Goal: Task Accomplishment & Management: Use online tool/utility

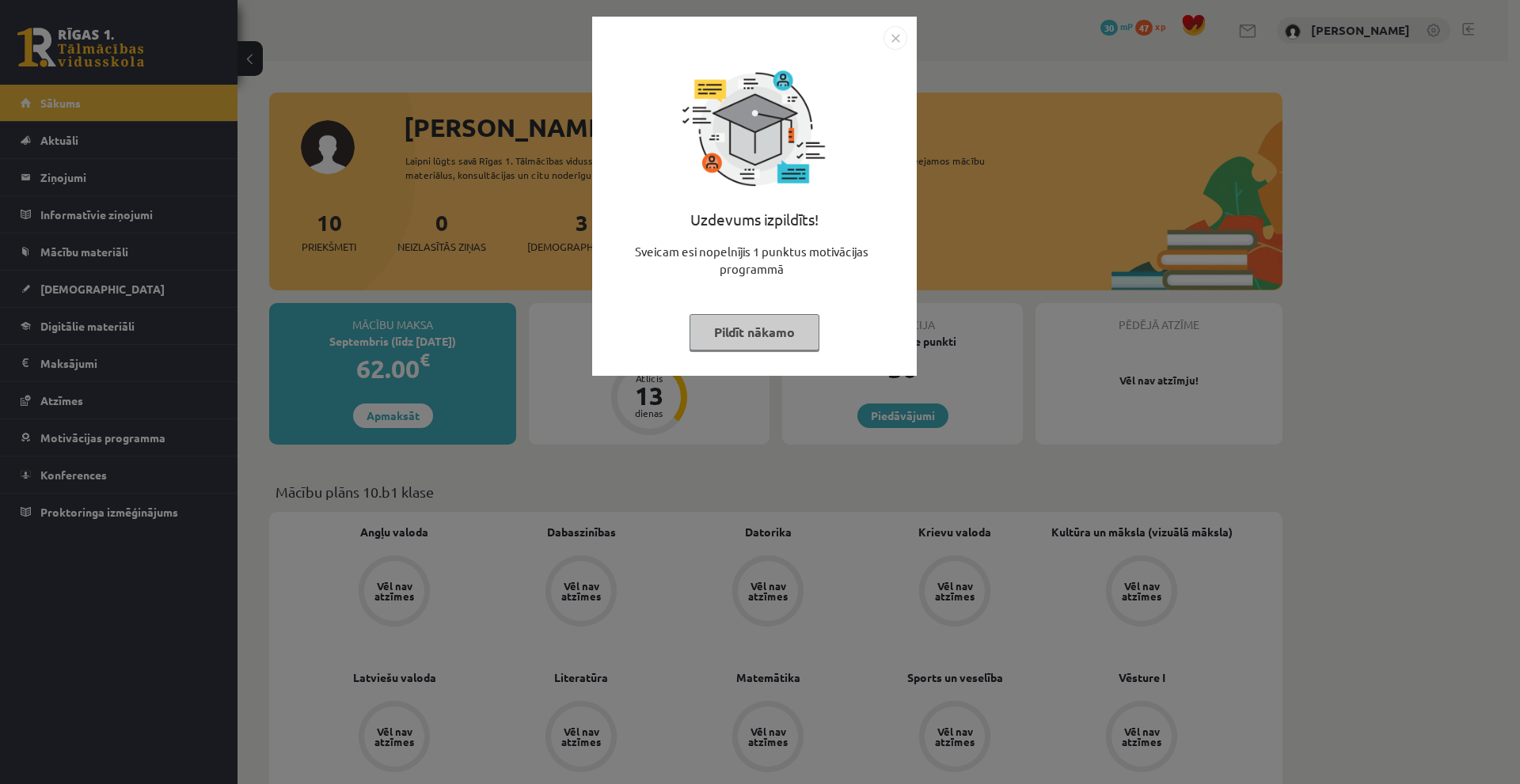
click at [765, 344] on button "Pildīt nākamo" at bounding box center [754, 332] width 129 height 37
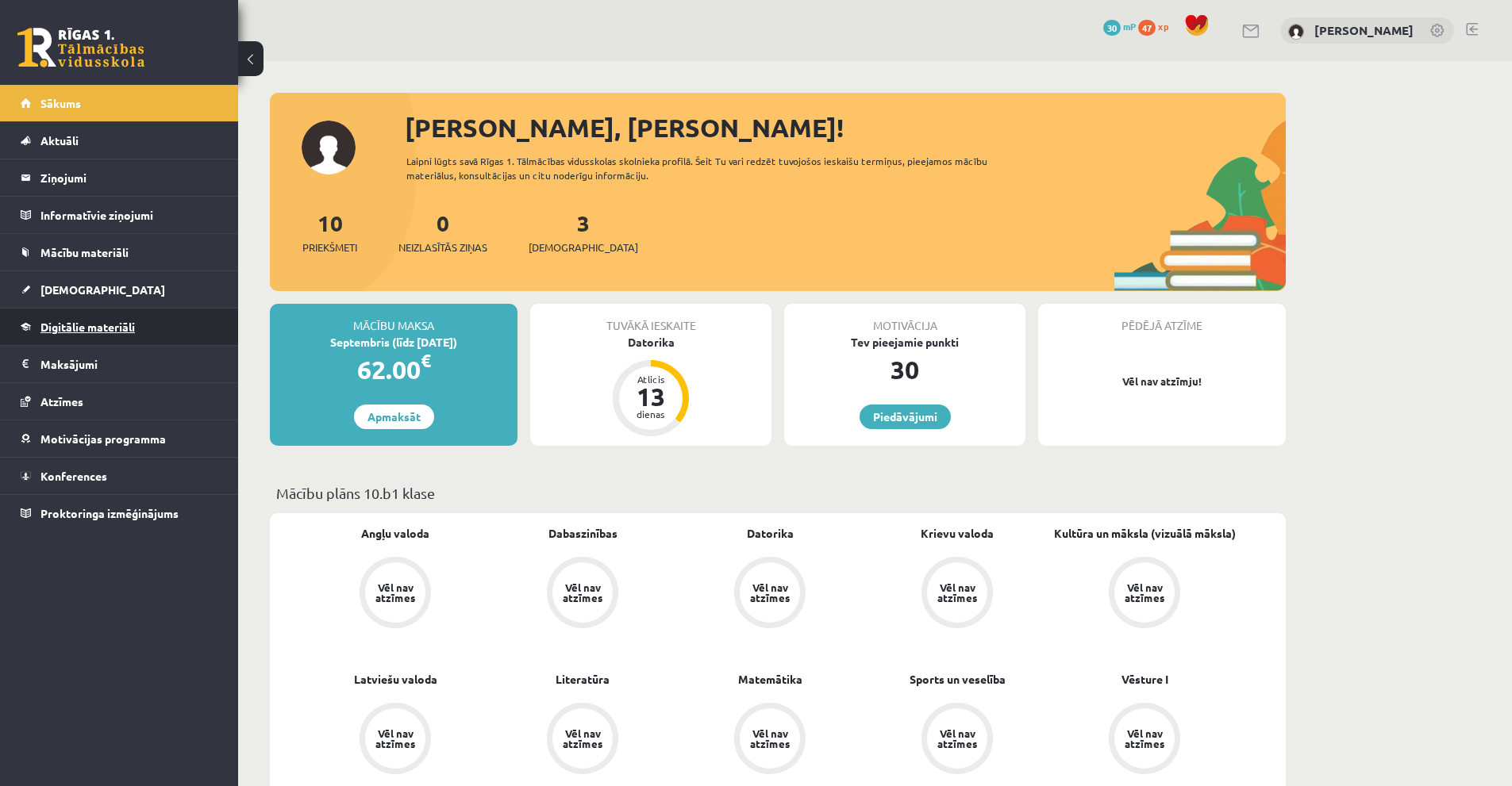
click at [86, 328] on span "Digitālie materiāli" at bounding box center [87, 327] width 94 height 14
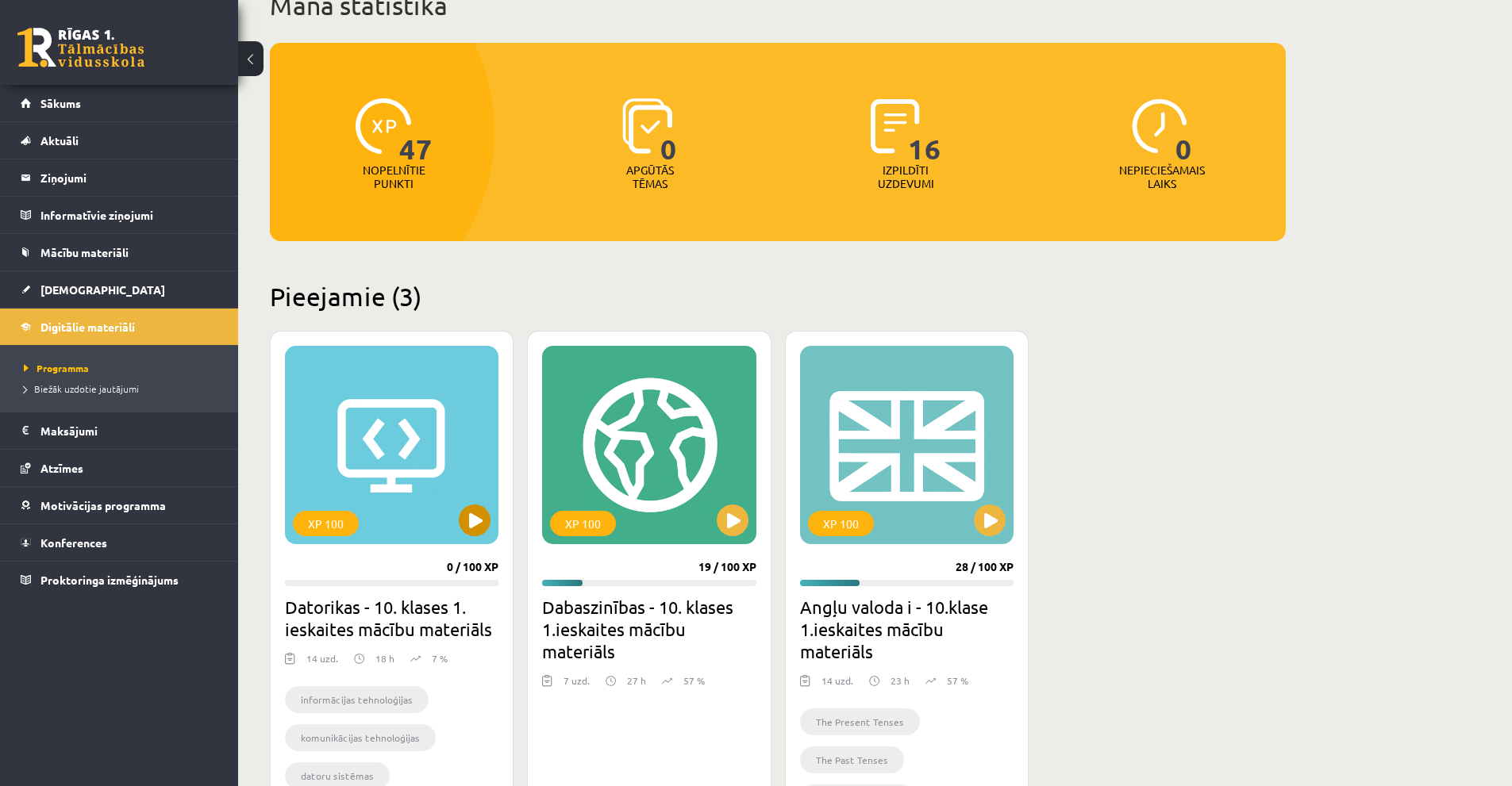
scroll to position [299, 0]
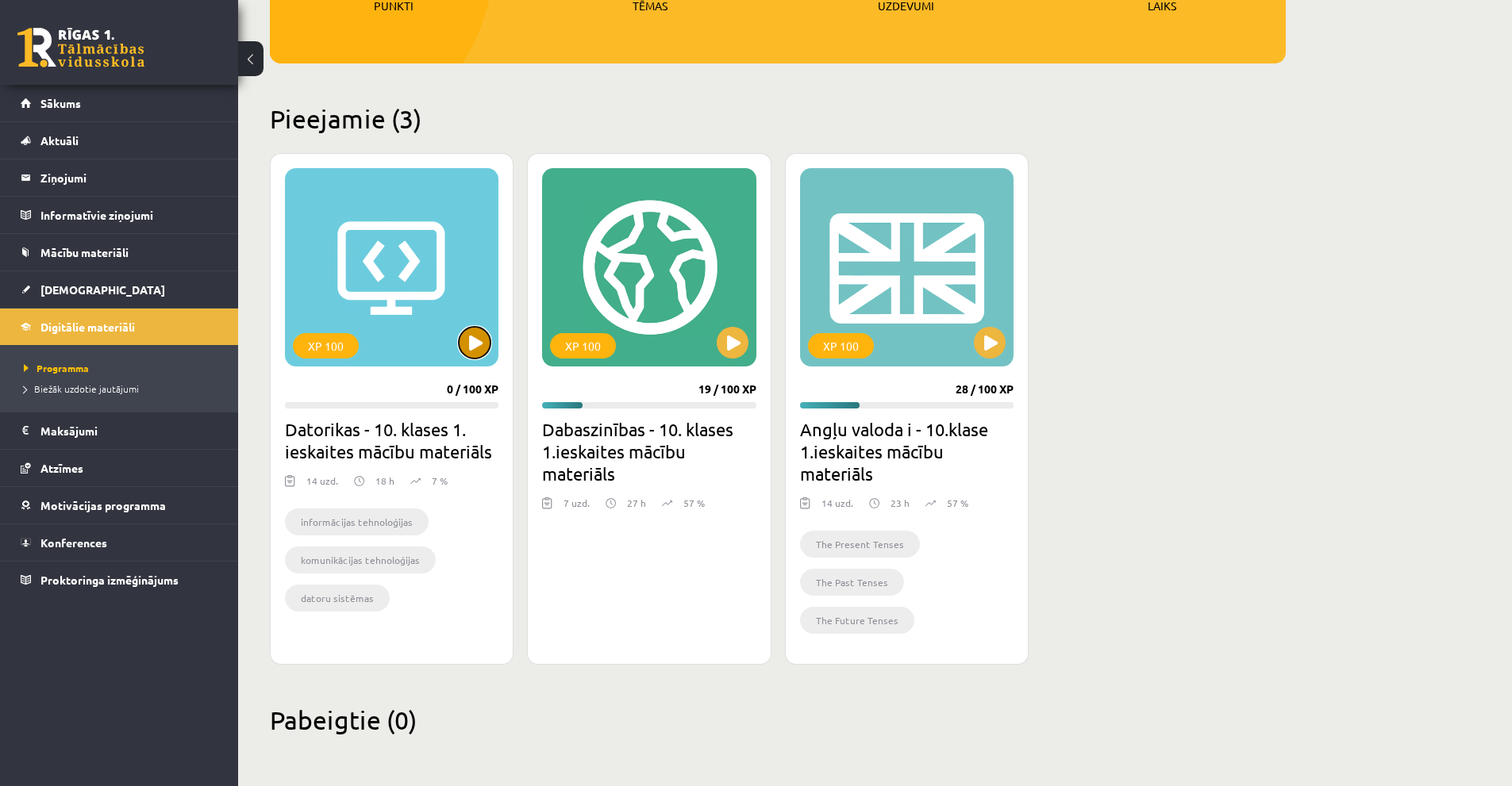
click at [466, 341] on button at bounding box center [474, 343] width 32 height 32
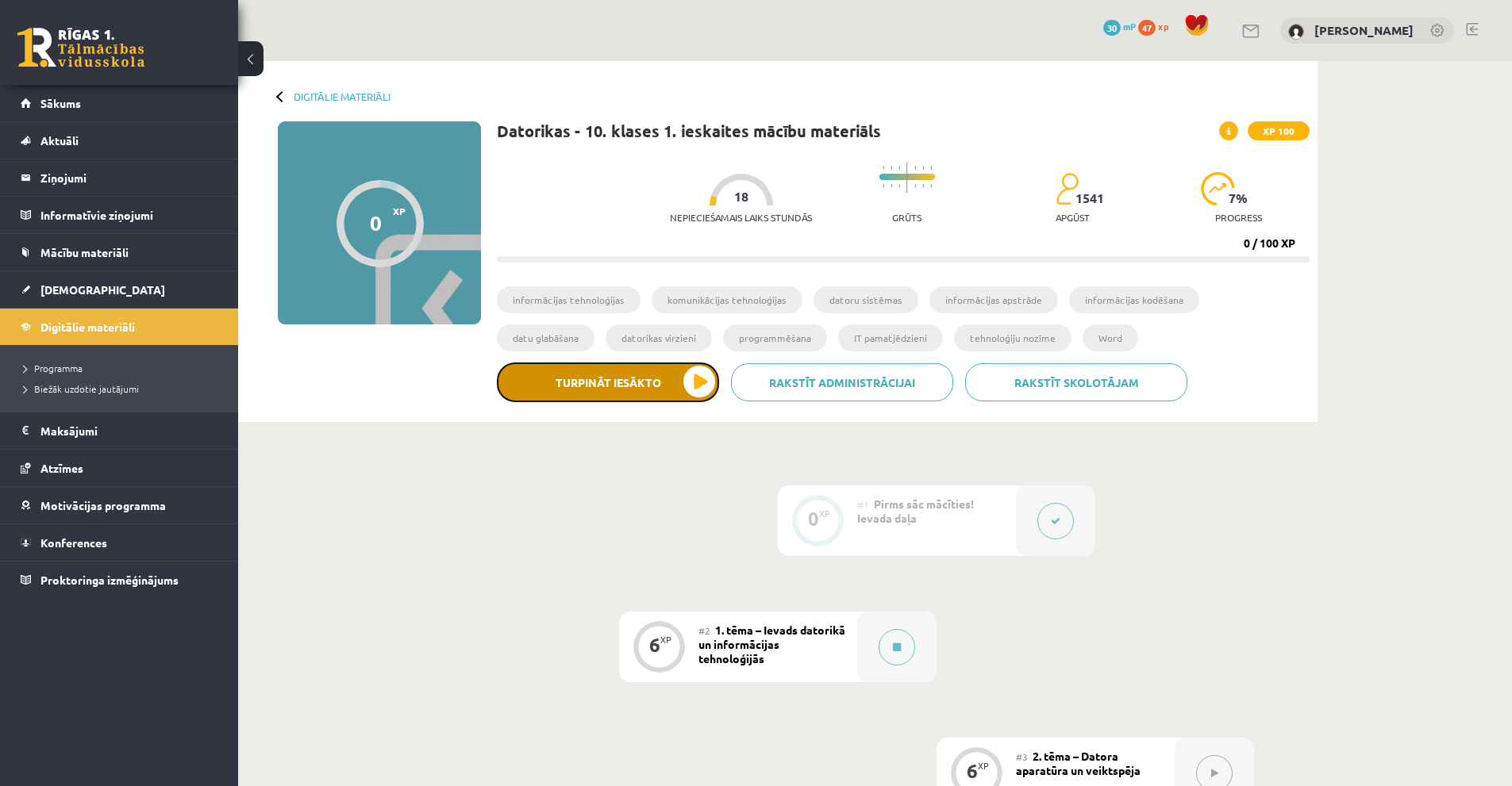
click at [623, 375] on button "Turpināt iesākto" at bounding box center [608, 382] width 222 height 40
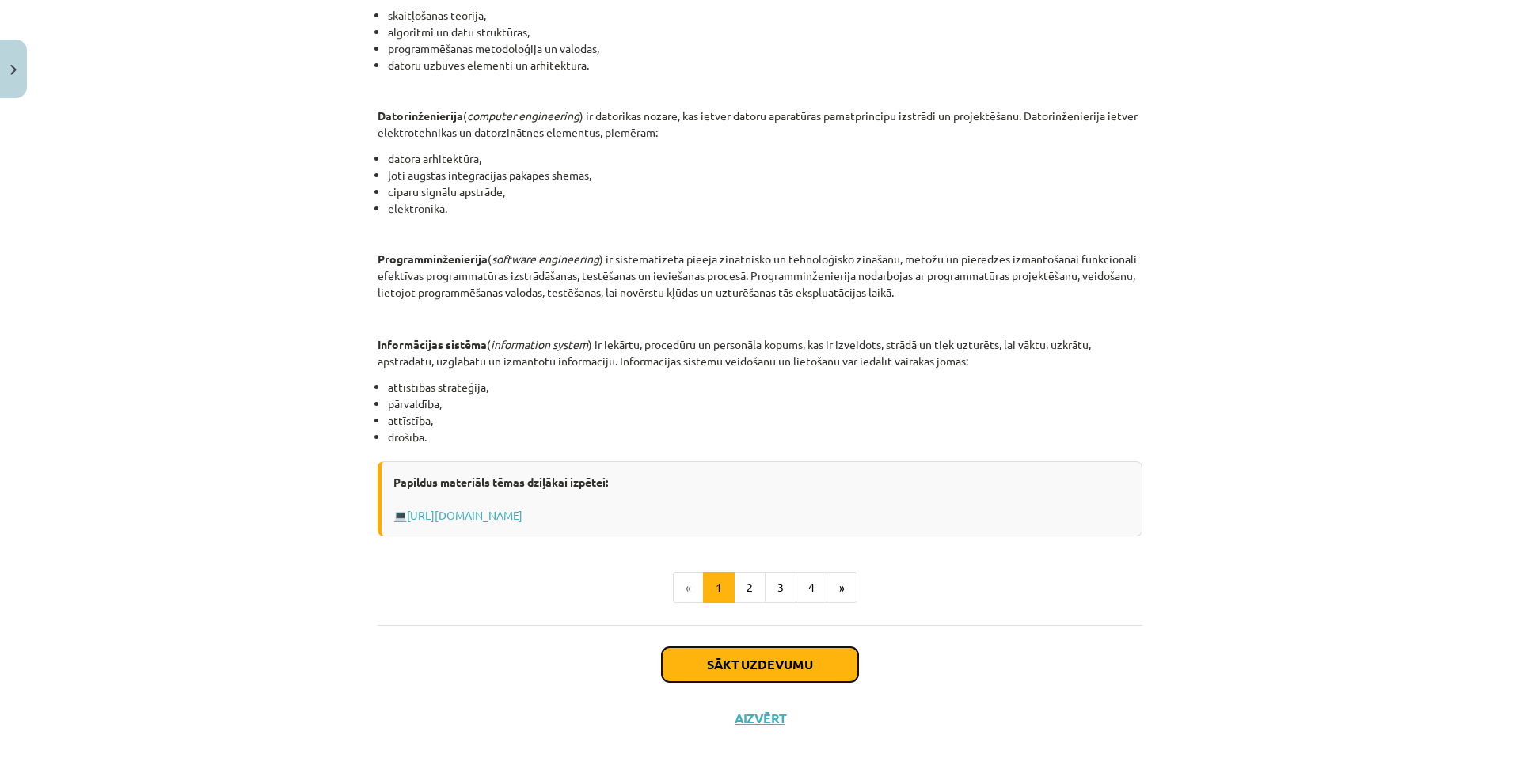
click at [762, 654] on button "Sākt uzdevumu" at bounding box center [760, 665] width 197 height 35
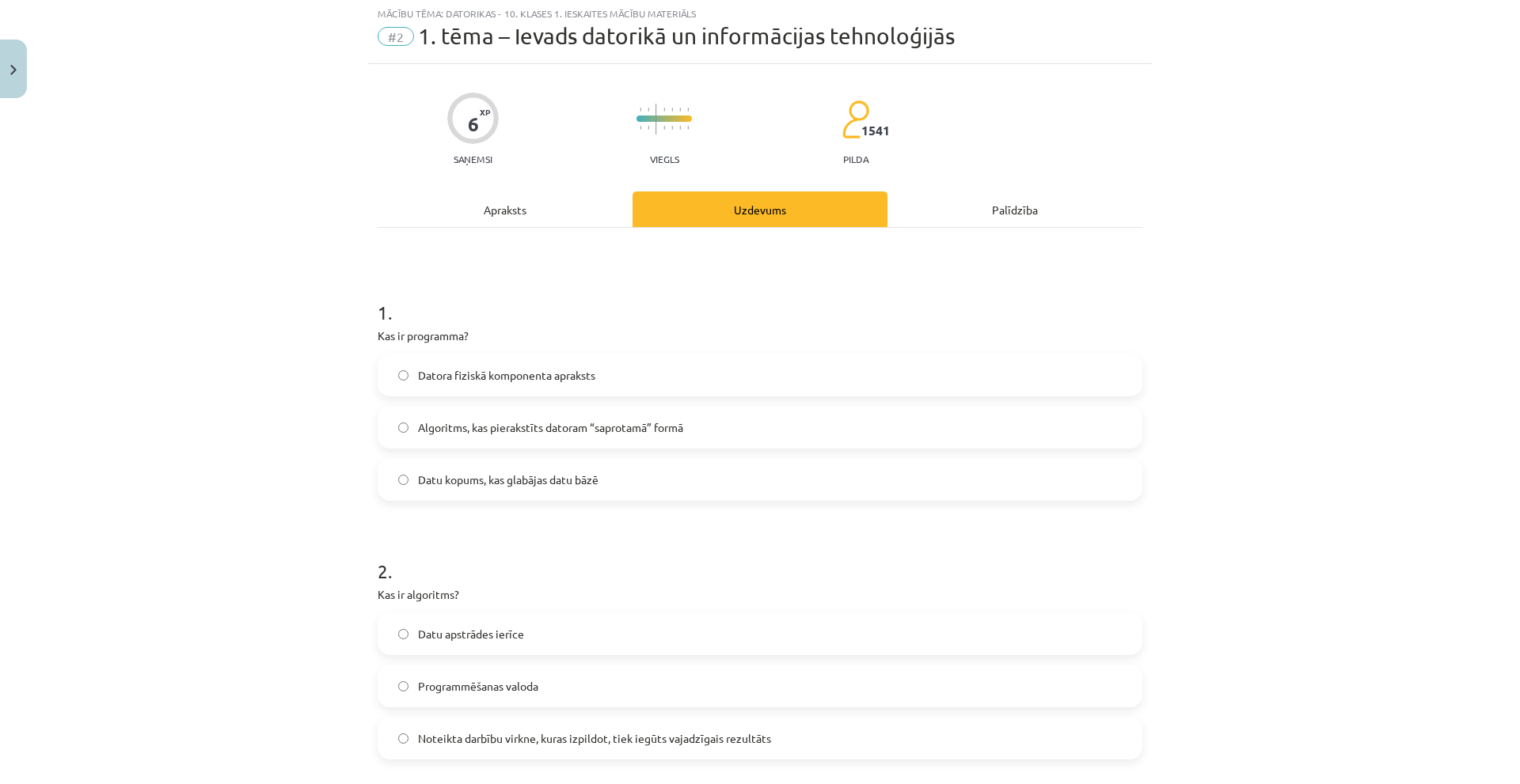
scroll to position [39, 0]
click at [573, 433] on span "Algoritms, kas pierakstīts datoram “saprotamā” formā" at bounding box center [550, 429] width 266 height 17
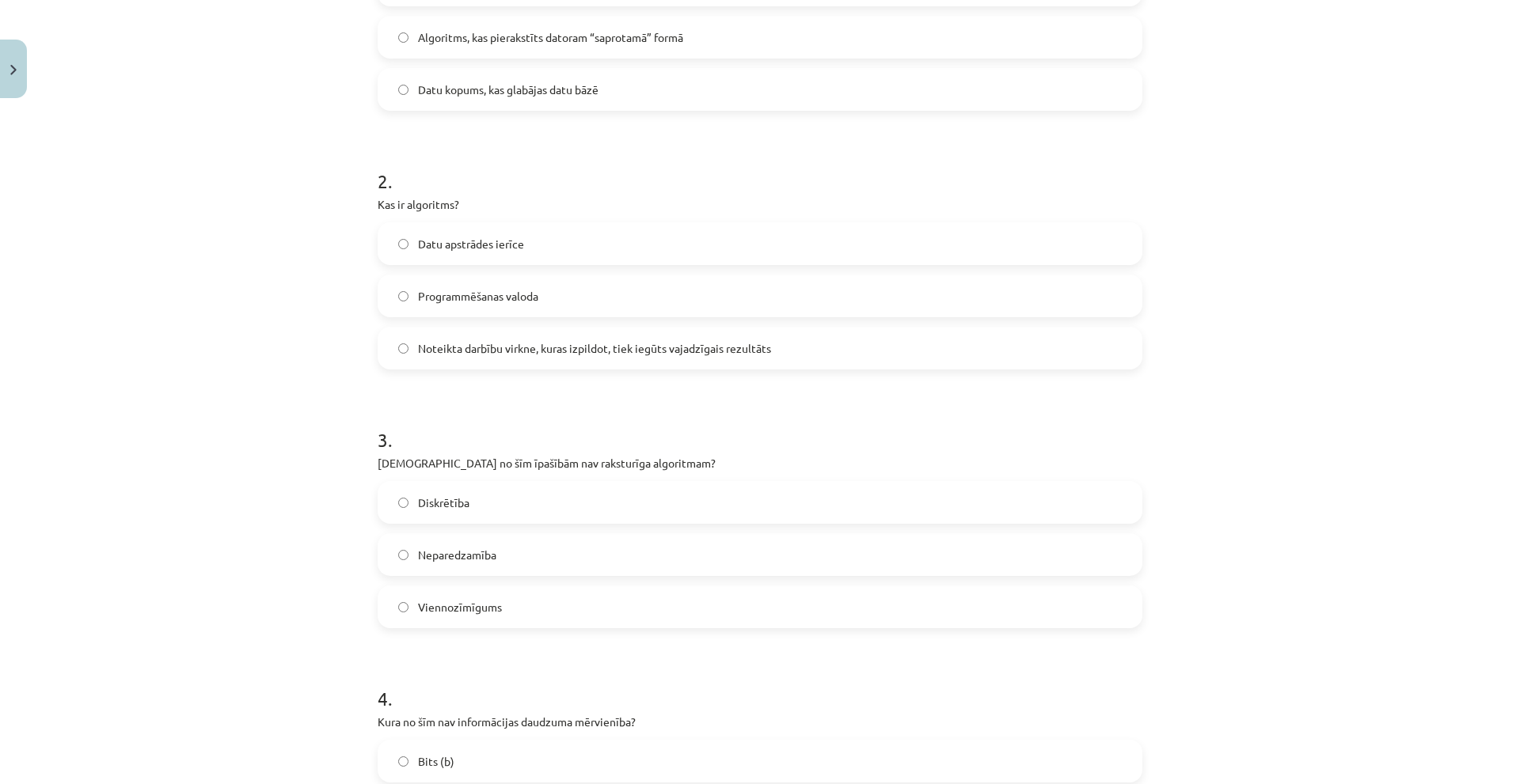
scroll to position [435, 0]
click at [491, 333] on label "Noteikta darbību virkne, kuras izpildot, tiek iegūts vajadzīgais rezultāts" at bounding box center [760, 345] width 761 height 39
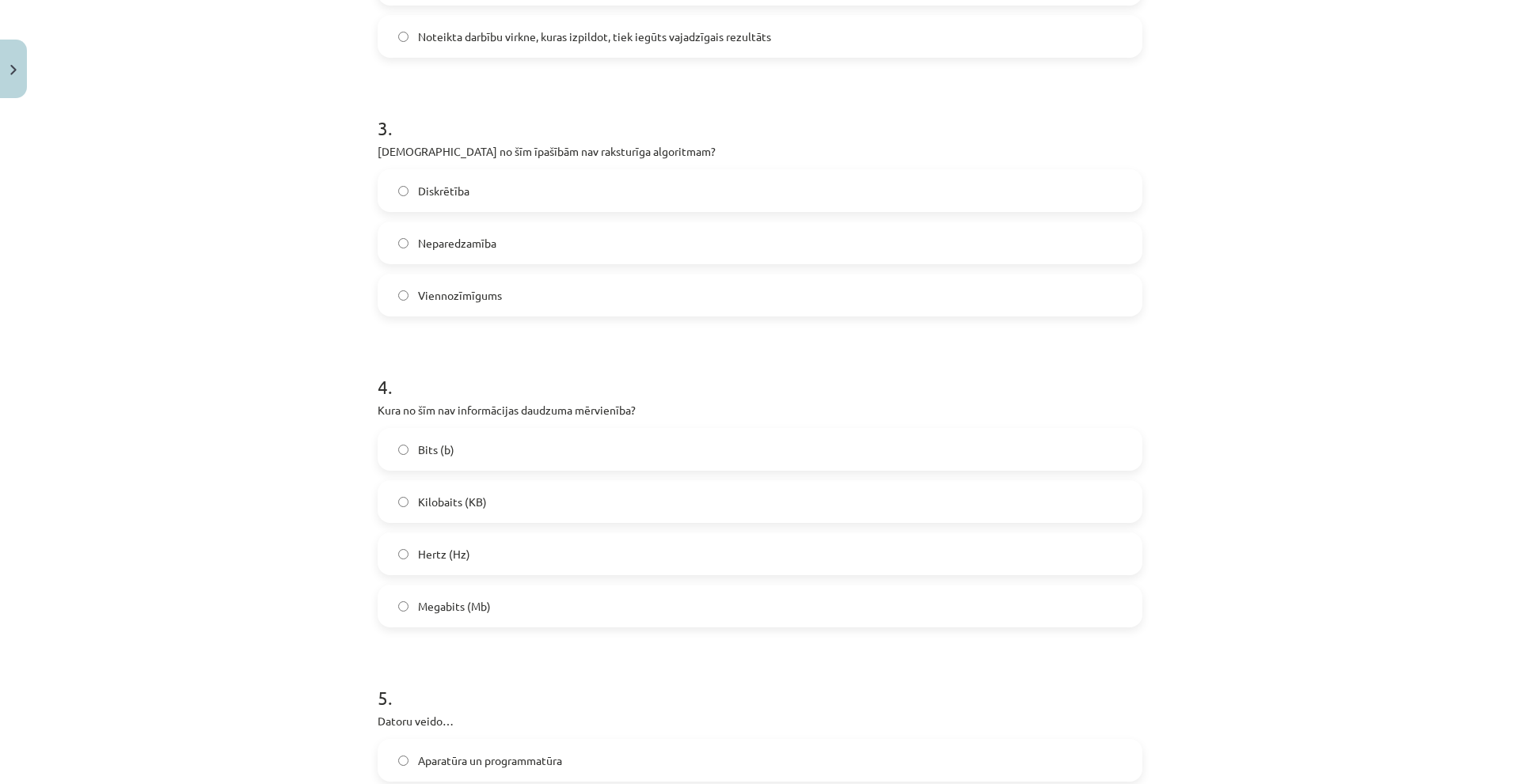
scroll to position [752, 0]
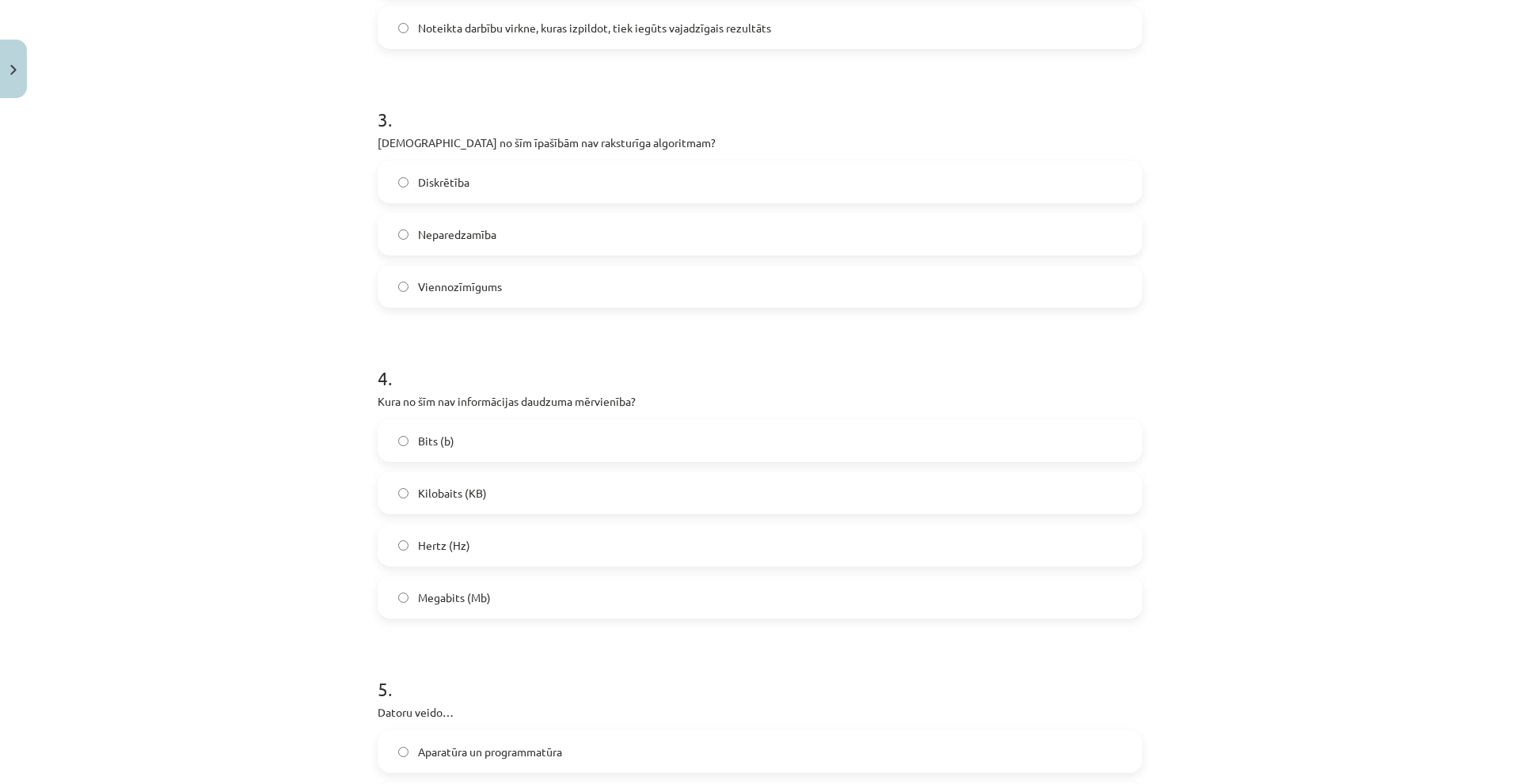
click at [489, 233] on span "Neparedzamība" at bounding box center [456, 234] width 78 height 17
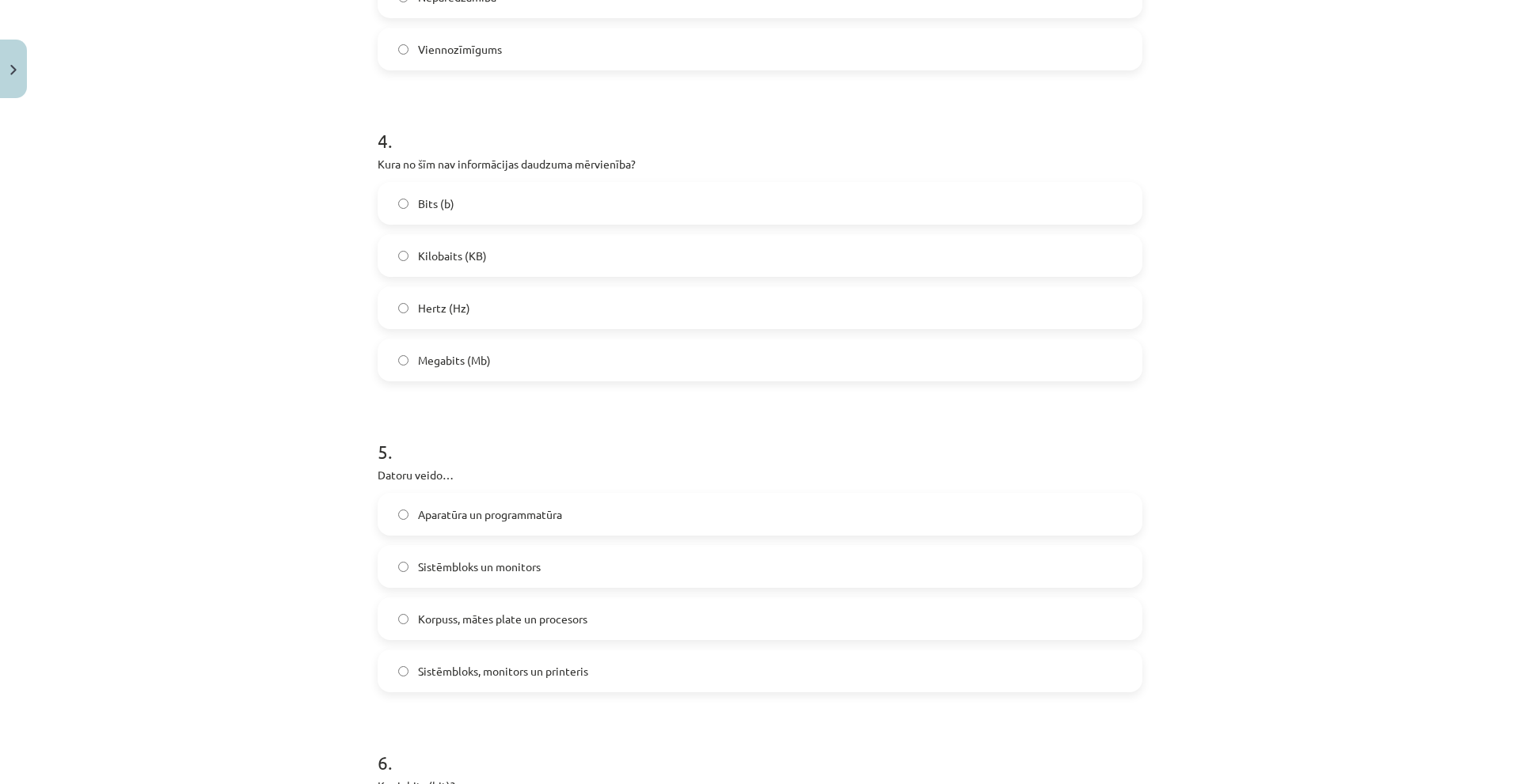
click at [497, 306] on label "Hertz (Hz)" at bounding box center [760, 308] width 761 height 39
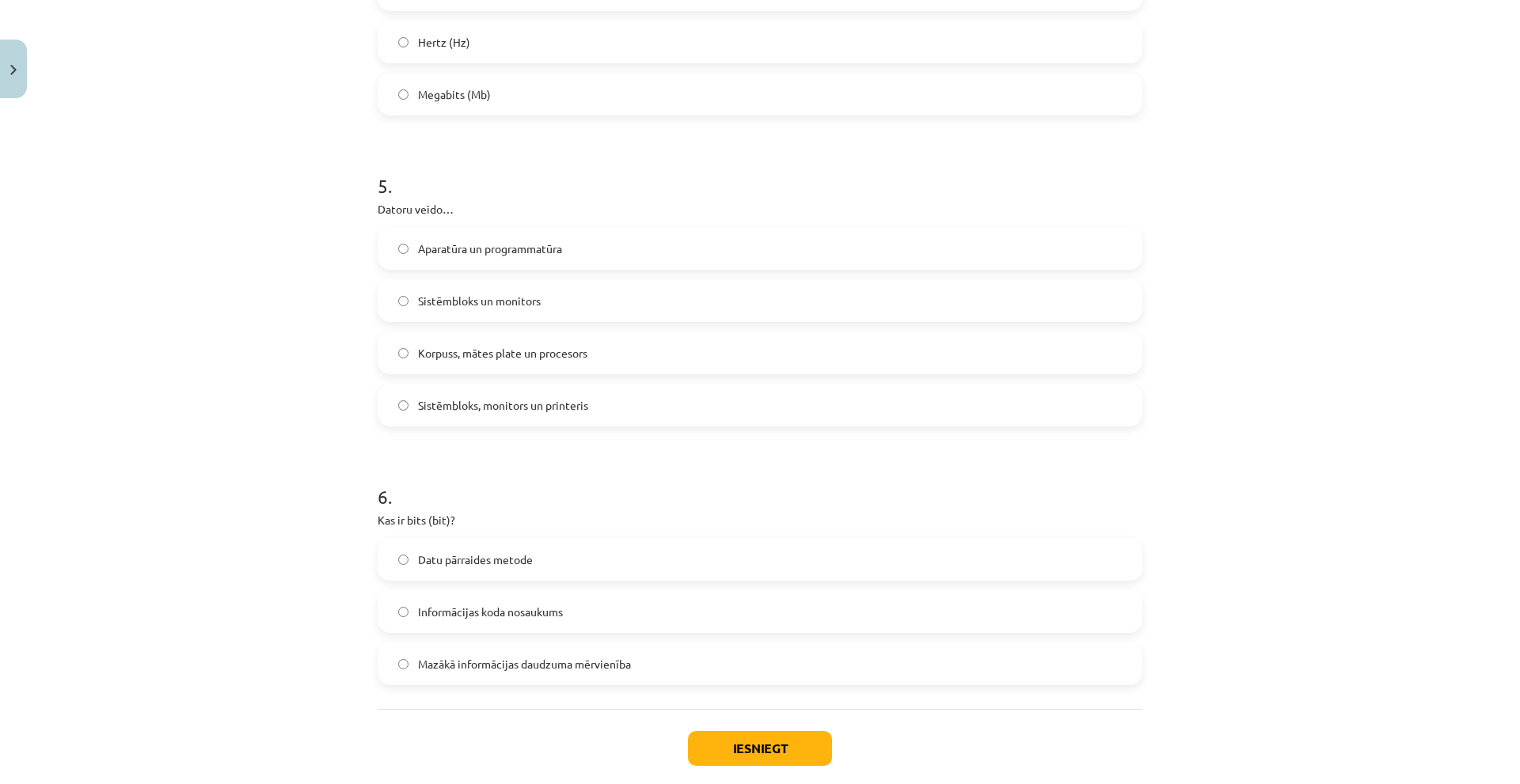
scroll to position [1306, 0]
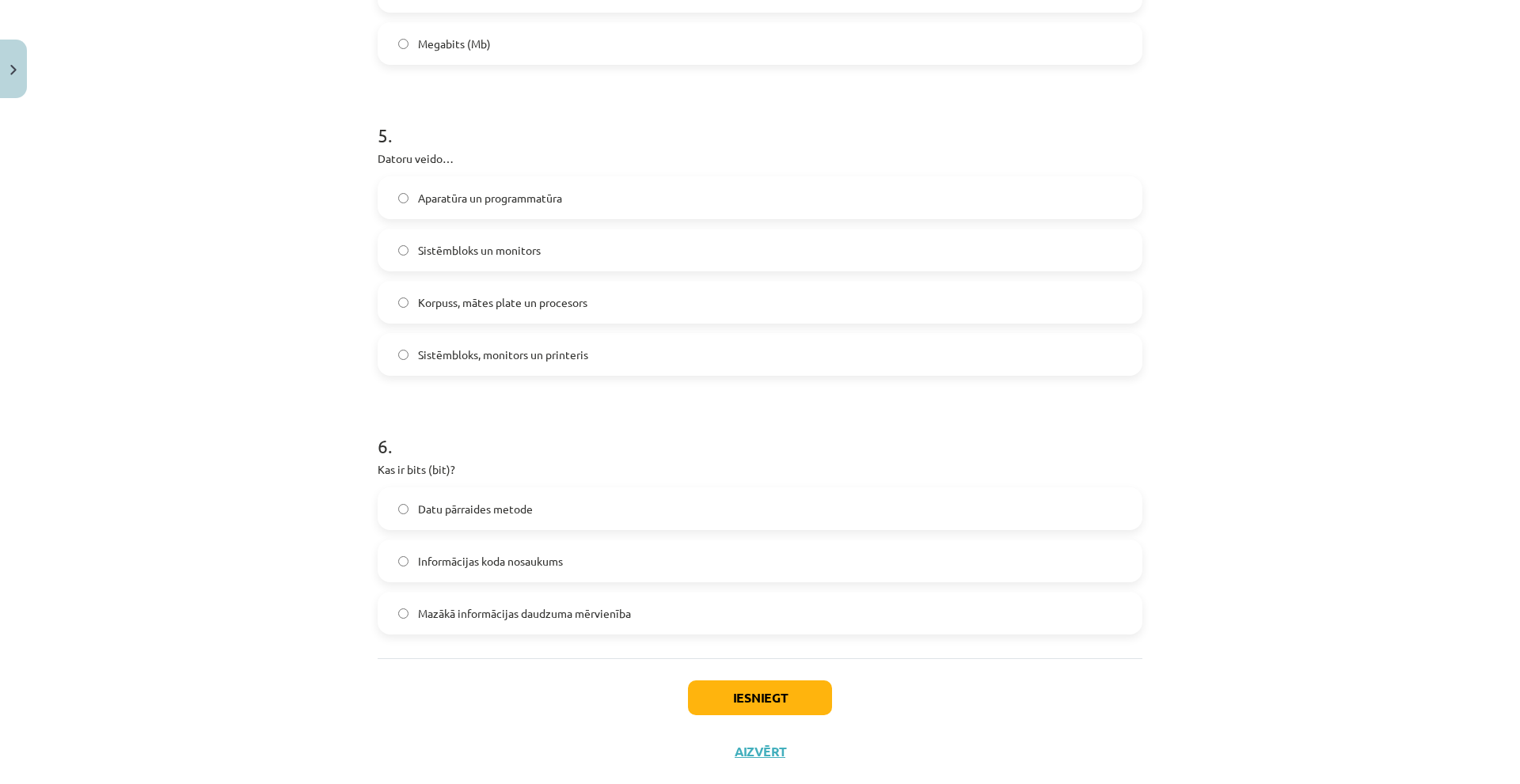
click at [497, 294] on span "Korpuss, mātes plate un procesors" at bounding box center [503, 302] width 170 height 17
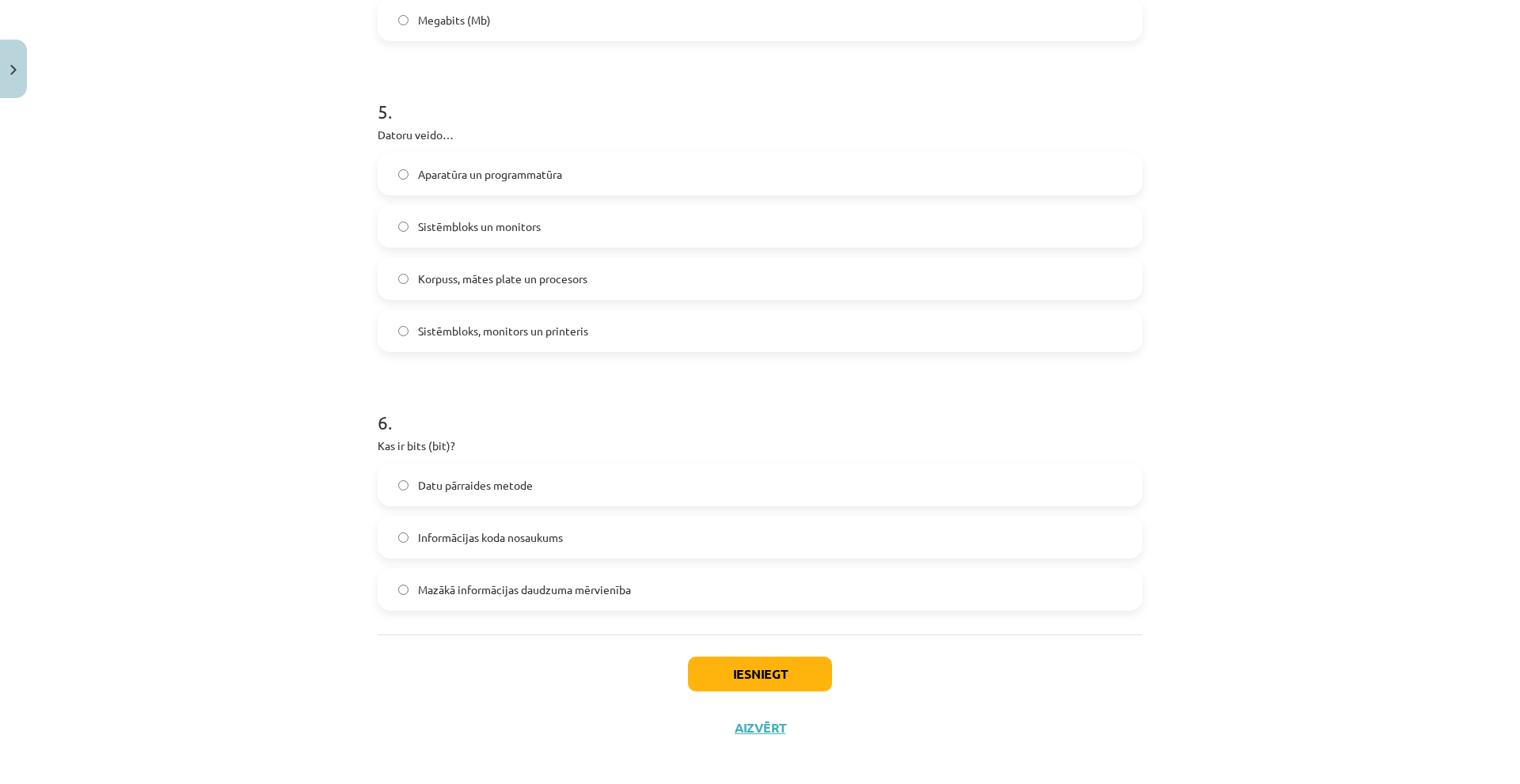
scroll to position [1340, 0]
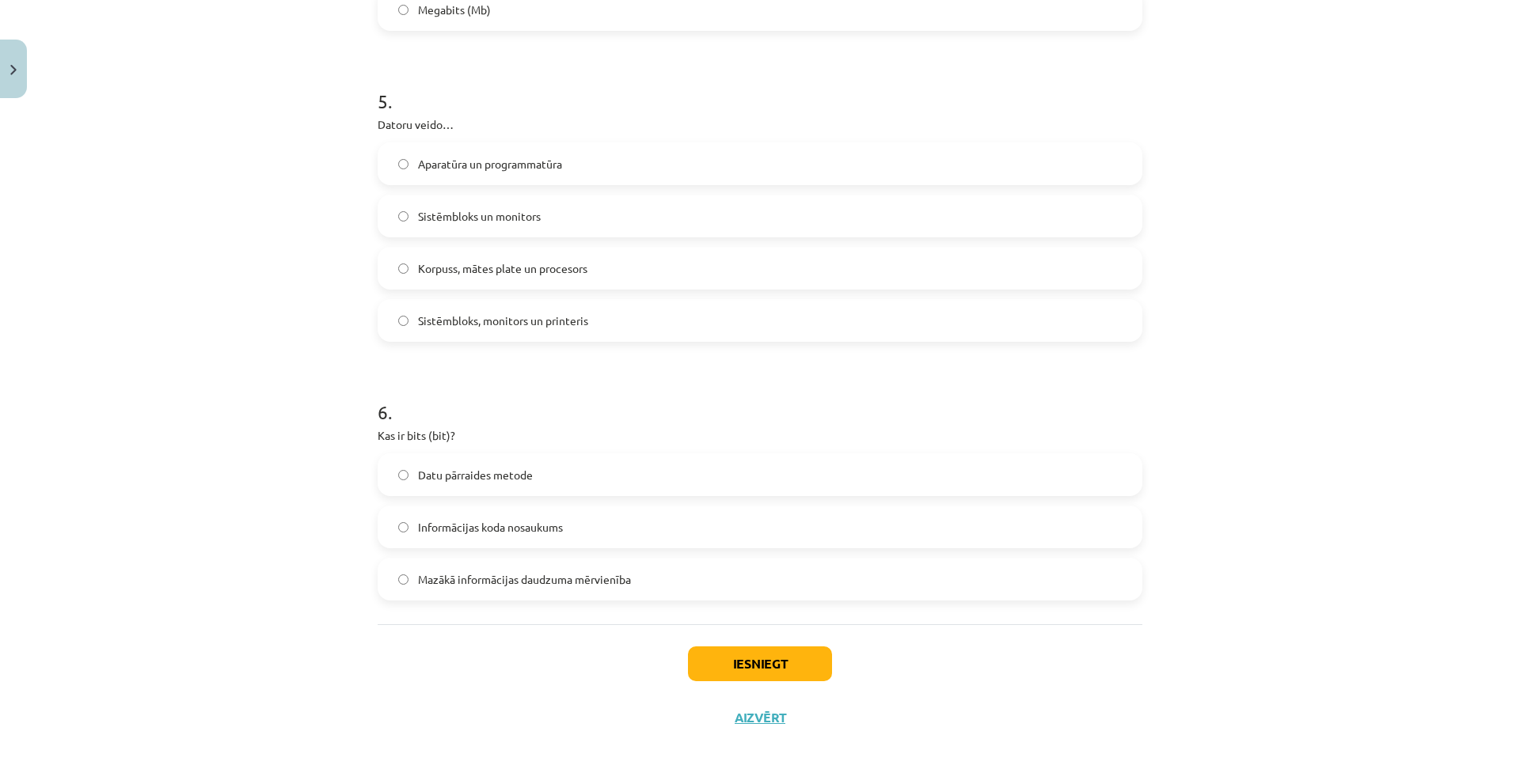
click at [519, 579] on span "Mazākā informācijas daudzuma mērvienība" at bounding box center [524, 580] width 213 height 17
click at [688, 661] on button "Iesniegt" at bounding box center [760, 664] width 144 height 35
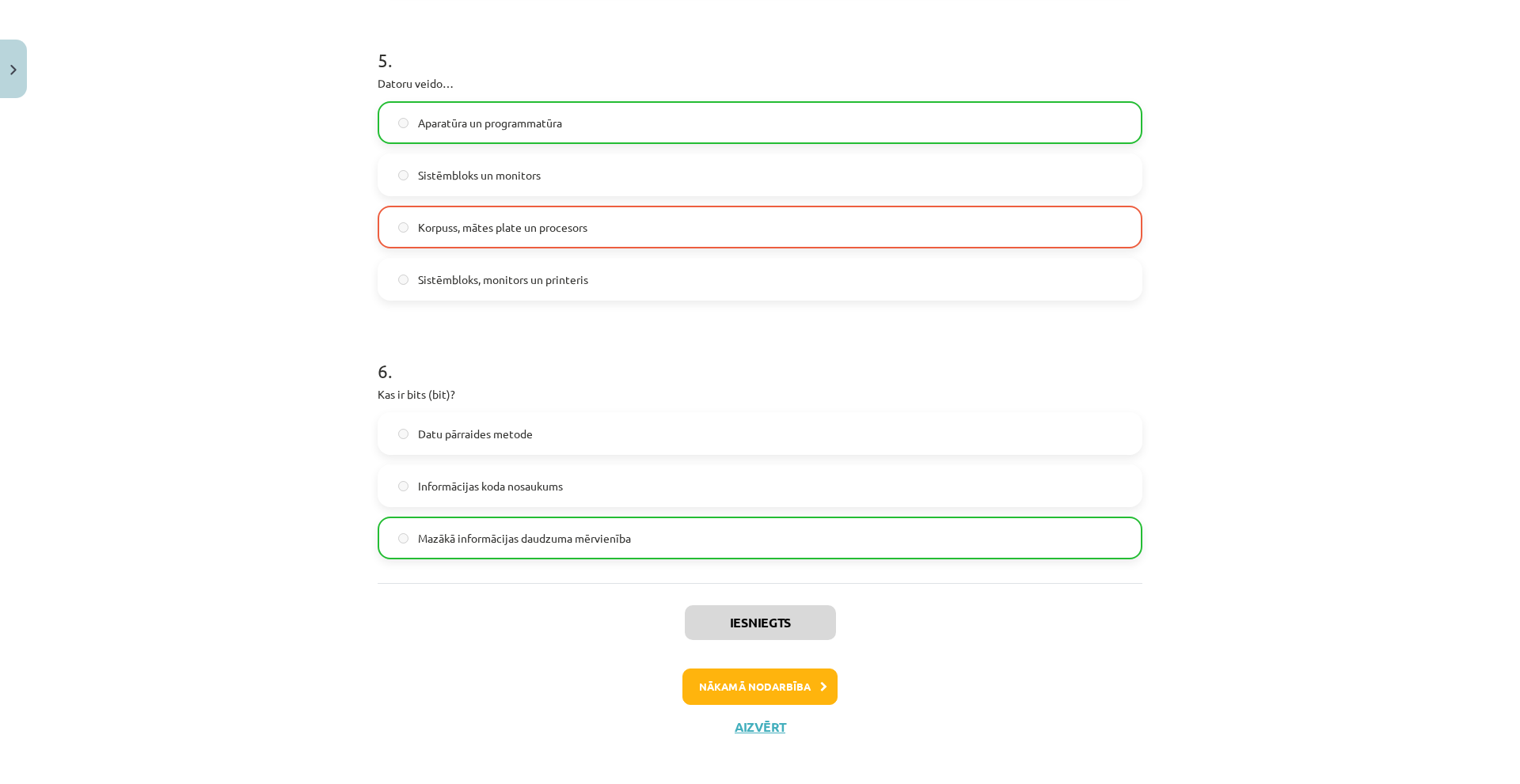
scroll to position [1390, 0]
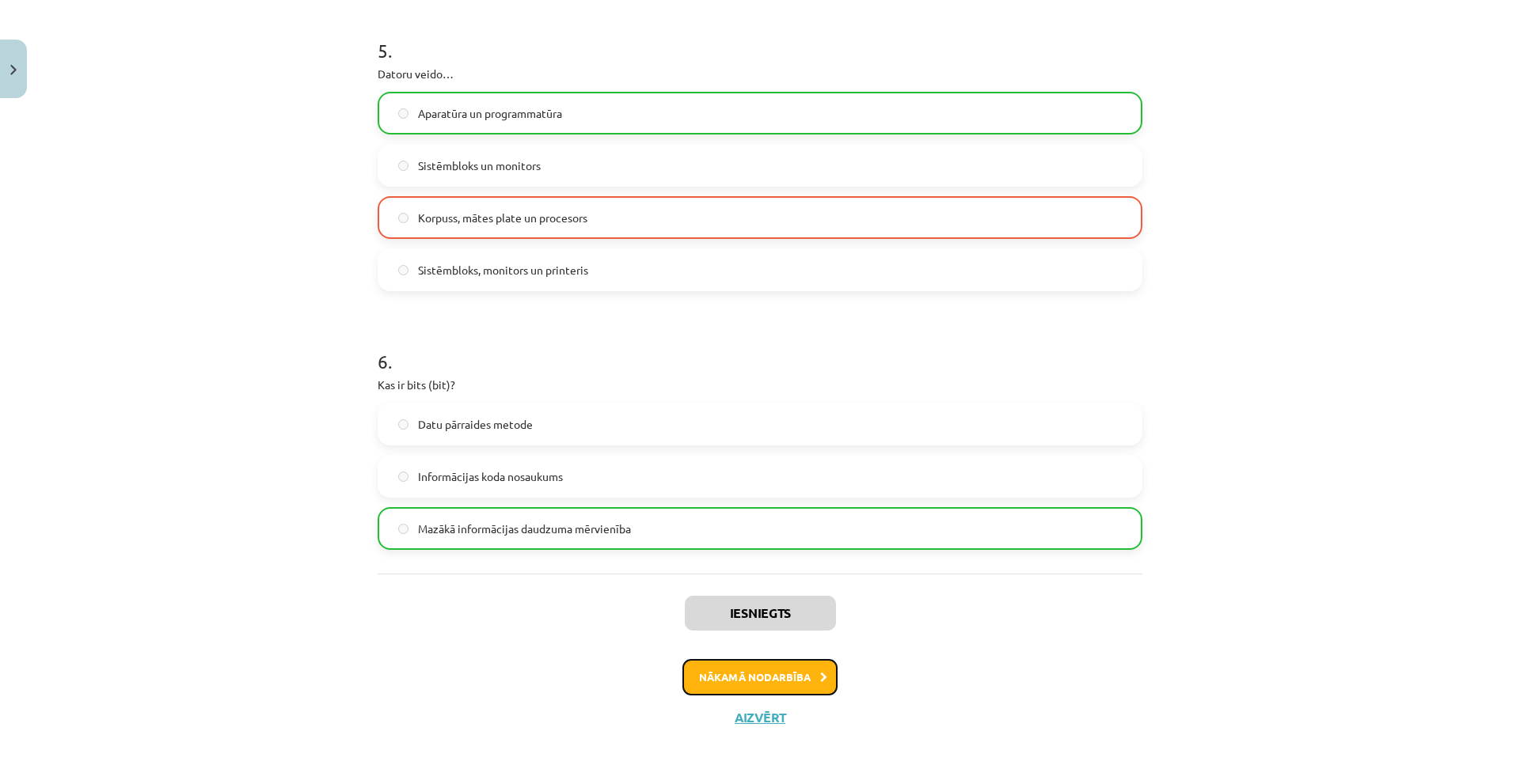
click at [711, 683] on button "Nākamā nodarbība" at bounding box center [760, 677] width 155 height 37
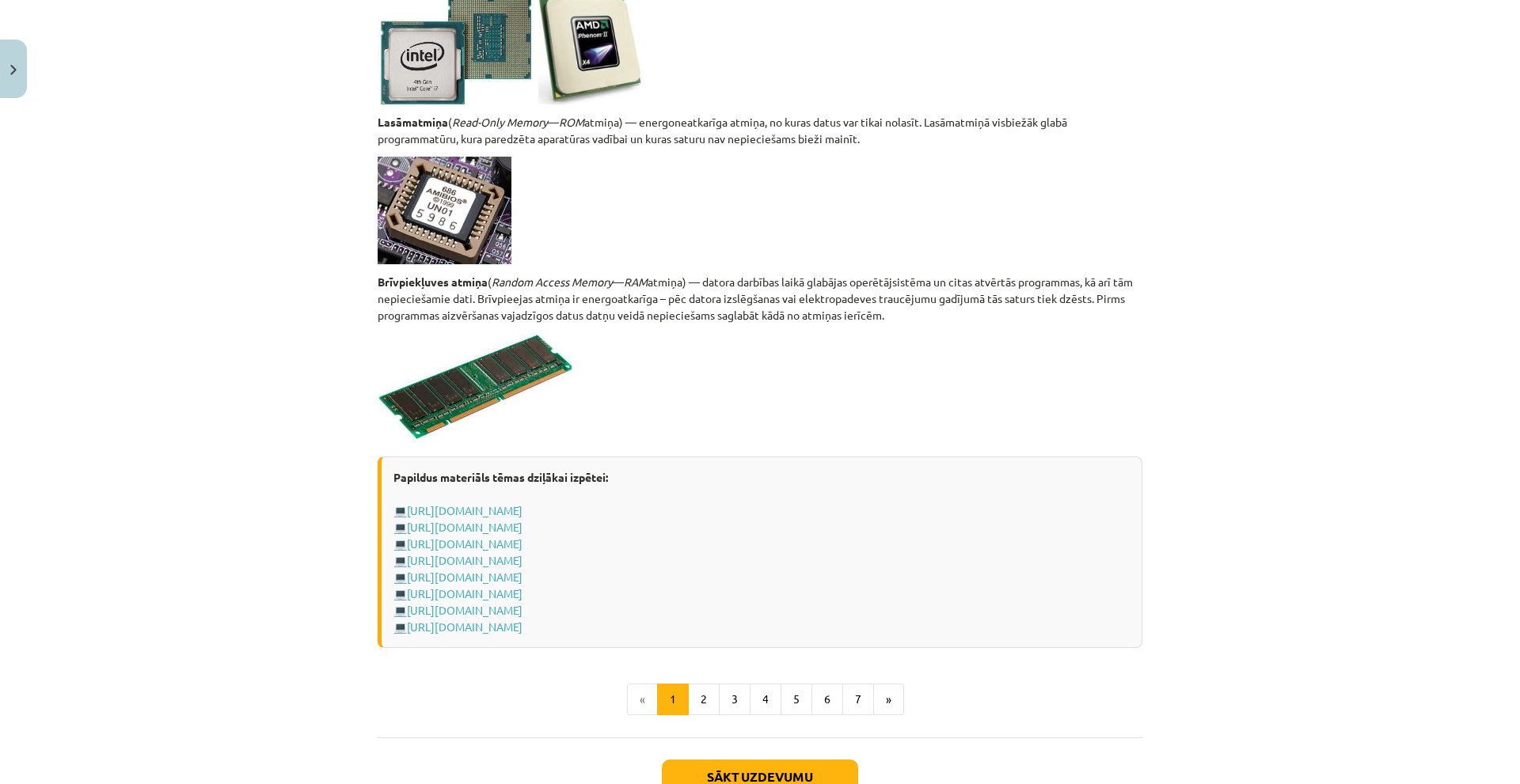
scroll to position [2606, 0]
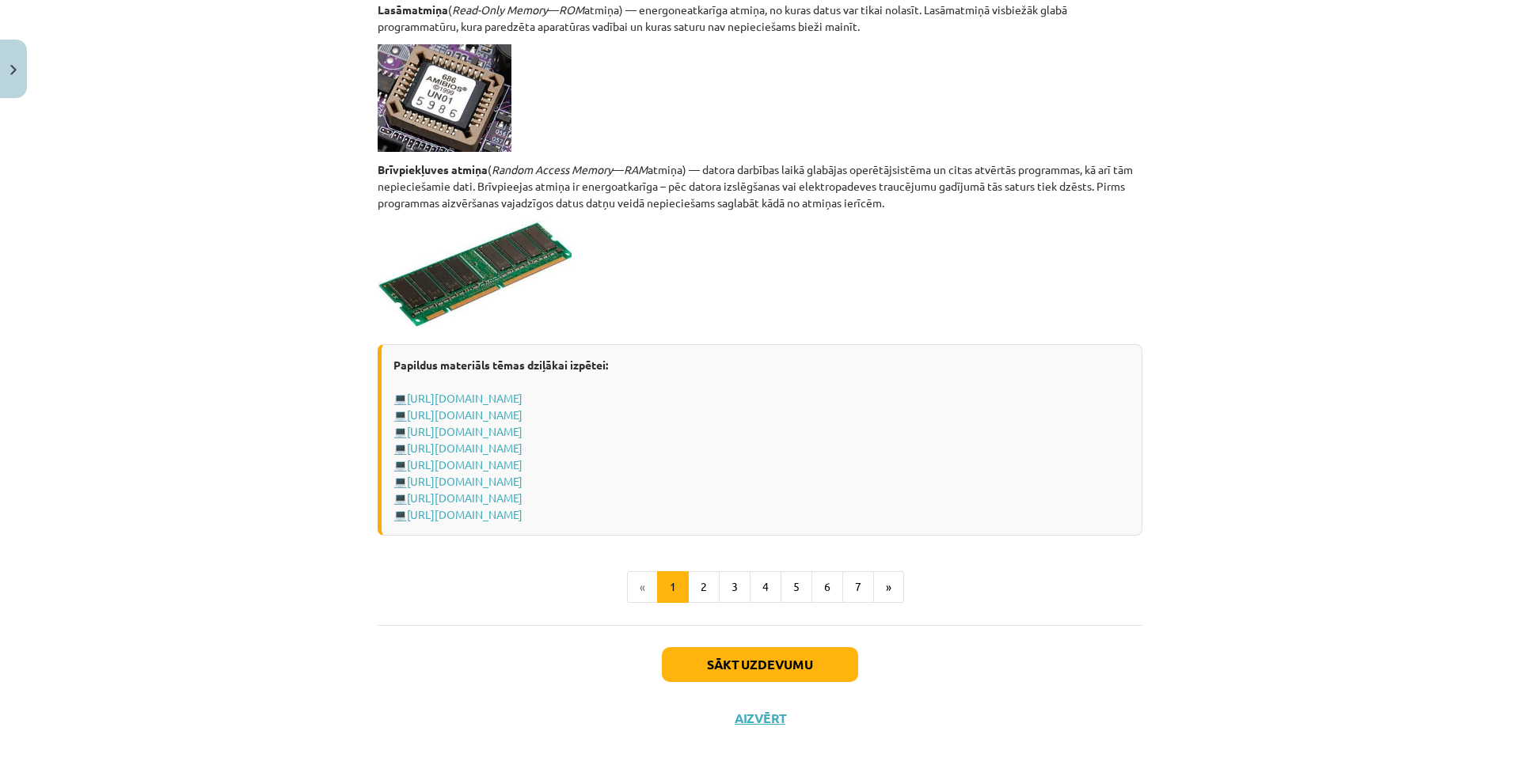
click at [708, 628] on div "Sākt uzdevumu Aizvērt" at bounding box center [760, 680] width 764 height 111
